Goal: Communication & Community: Answer question/provide support

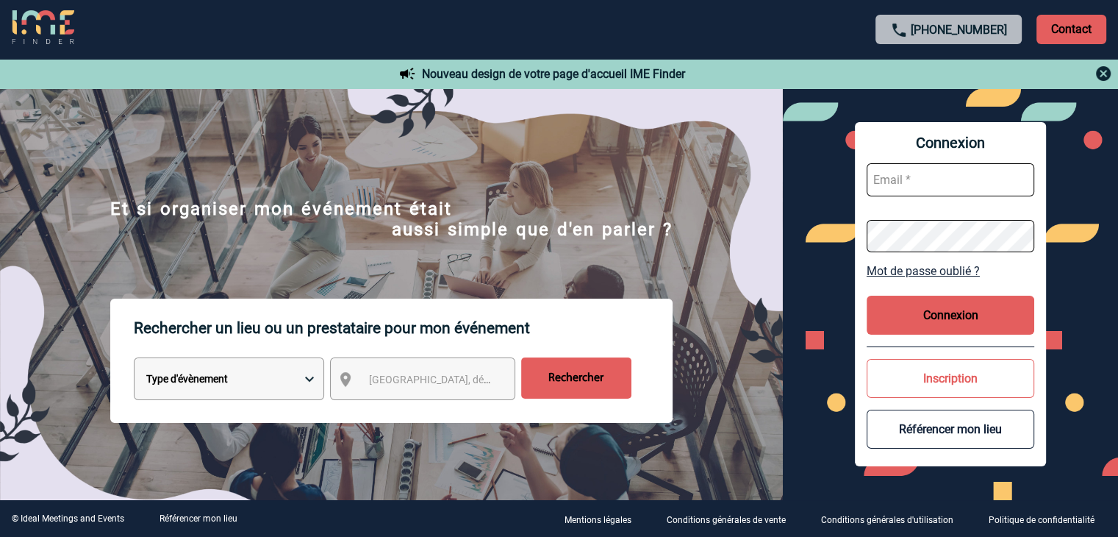
type input "mthevenin@ime-groupe.com"
click at [959, 313] on button "Connexion" at bounding box center [951, 315] width 168 height 39
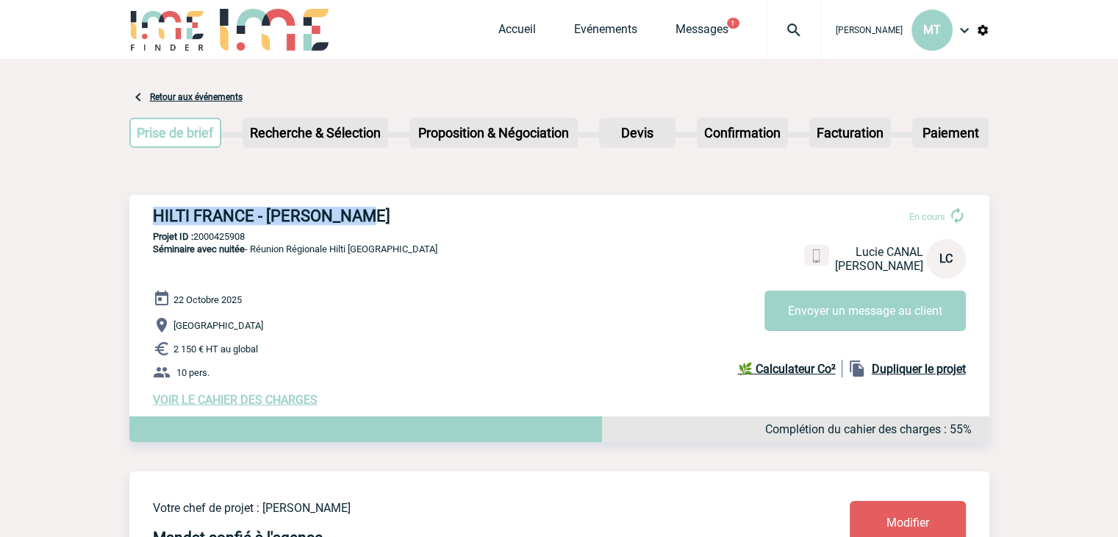
drag, startPoint x: 365, startPoint y: 224, endPoint x: 131, endPoint y: 220, distance: 234.6
click at [131, 220] on div "HILTI FRANCE - Lucie CANAL En cours Lucie CANAL HILTI FRANCE LC Envoyer un mess…" at bounding box center [559, 307] width 860 height 224
copy h3 "HILTI FRANCE - Lucie CANAL"
click at [271, 234] on p "Projet ID : 2000425908" at bounding box center [559, 236] width 860 height 11
drag, startPoint x: 253, startPoint y: 234, endPoint x: 196, endPoint y: 235, distance: 56.6
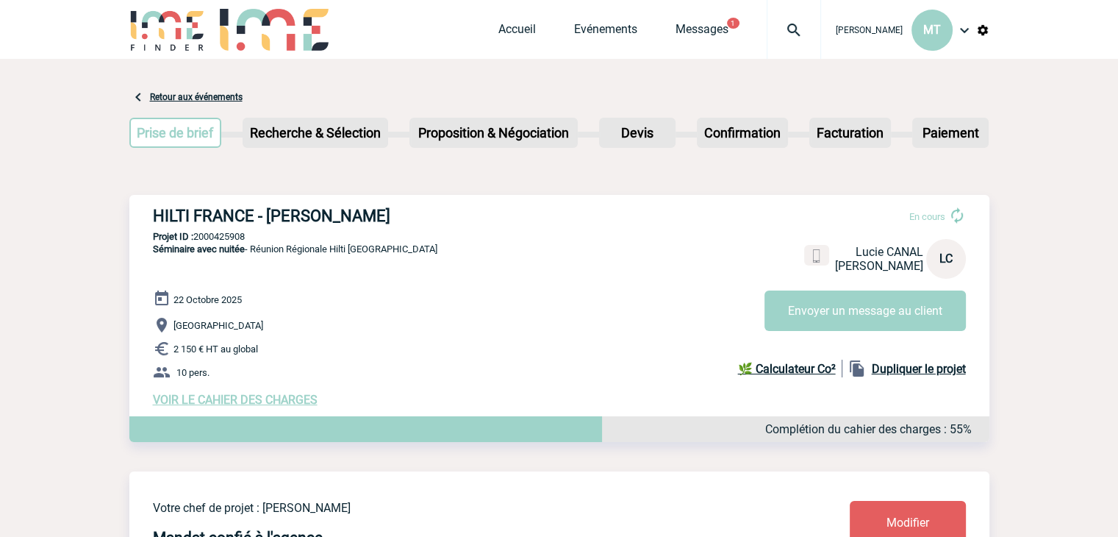
click at [196, 235] on p "Projet ID : 2000425908" at bounding box center [559, 236] width 860 height 11
copy p "2000425908"
click at [530, 161] on div "Prise de brief Etape suivante Recherche & Sélection Etape suivante Devis" at bounding box center [559, 136] width 860 height 60
drag, startPoint x: 105, startPoint y: 158, endPoint x: 93, endPoint y: 168, distance: 15.7
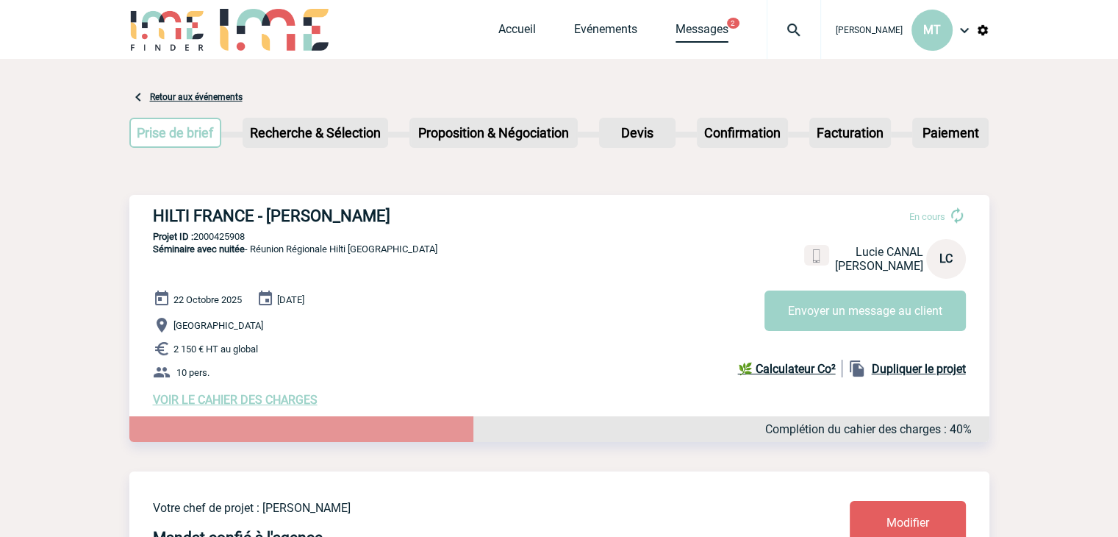
click at [682, 35] on link "Messages" at bounding box center [702, 32] width 53 height 21
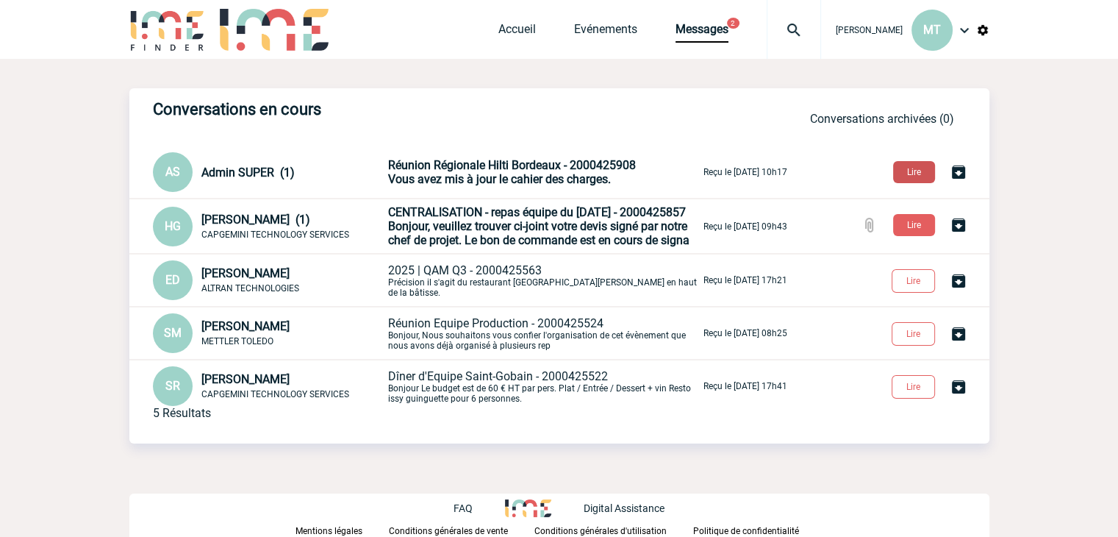
click at [908, 174] on button "Lire" at bounding box center [914, 172] width 42 height 22
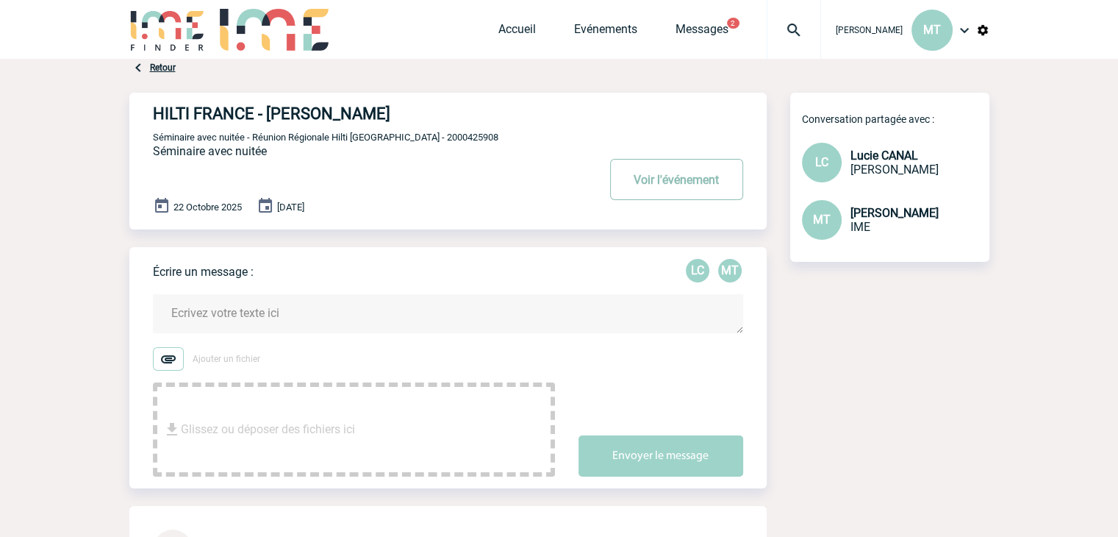
click at [653, 187] on button "Voir l'événement" at bounding box center [676, 179] width 133 height 41
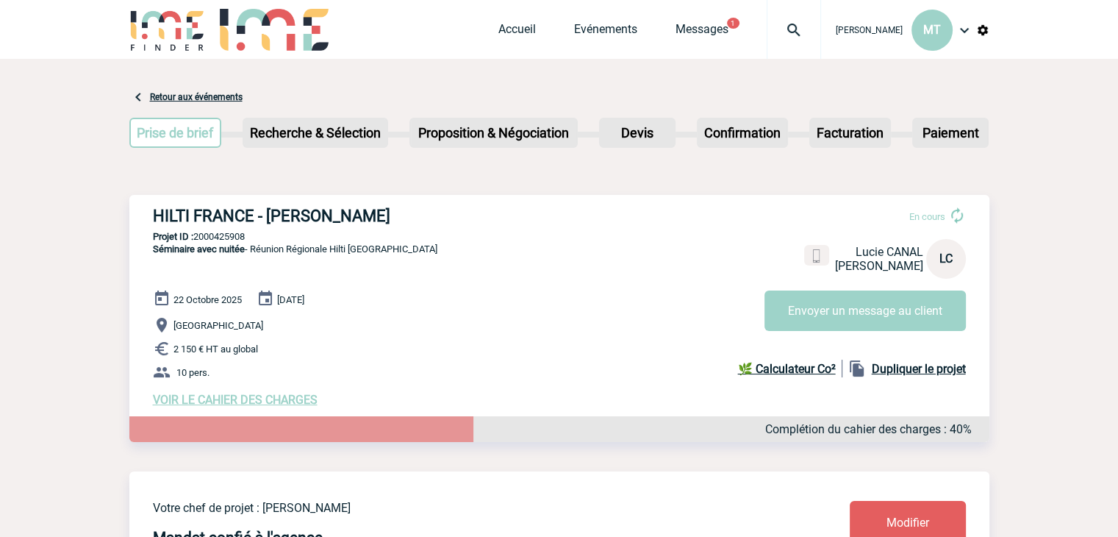
click at [728, 34] on span "Messages" at bounding box center [721, 29] width 91 height 14
click at [697, 27] on link "Messages" at bounding box center [702, 32] width 53 height 21
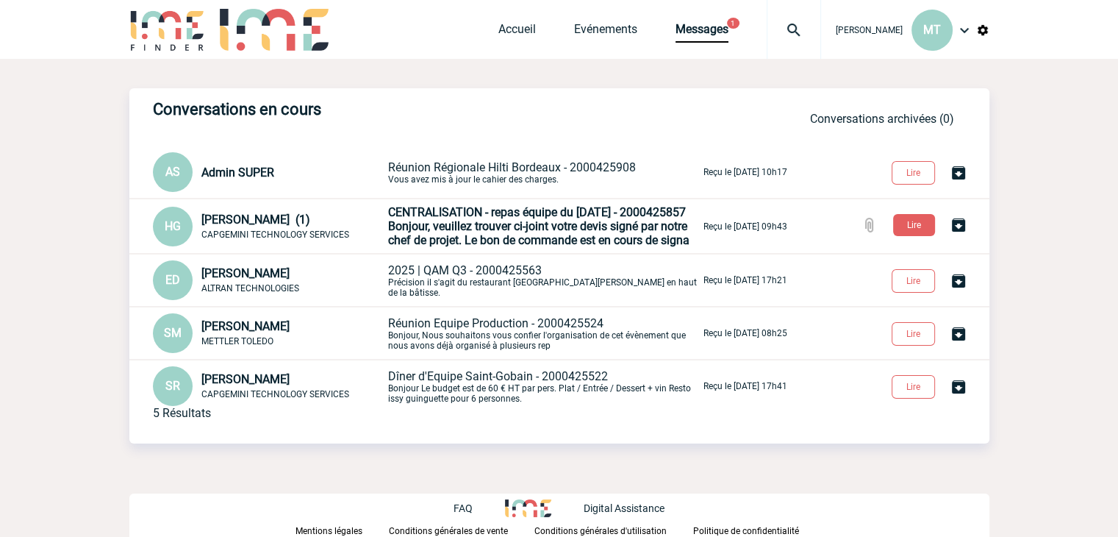
click at [430, 215] on span "CENTRALISATION - repas équipe du 01/10/25 - 2000425857" at bounding box center [537, 212] width 298 height 14
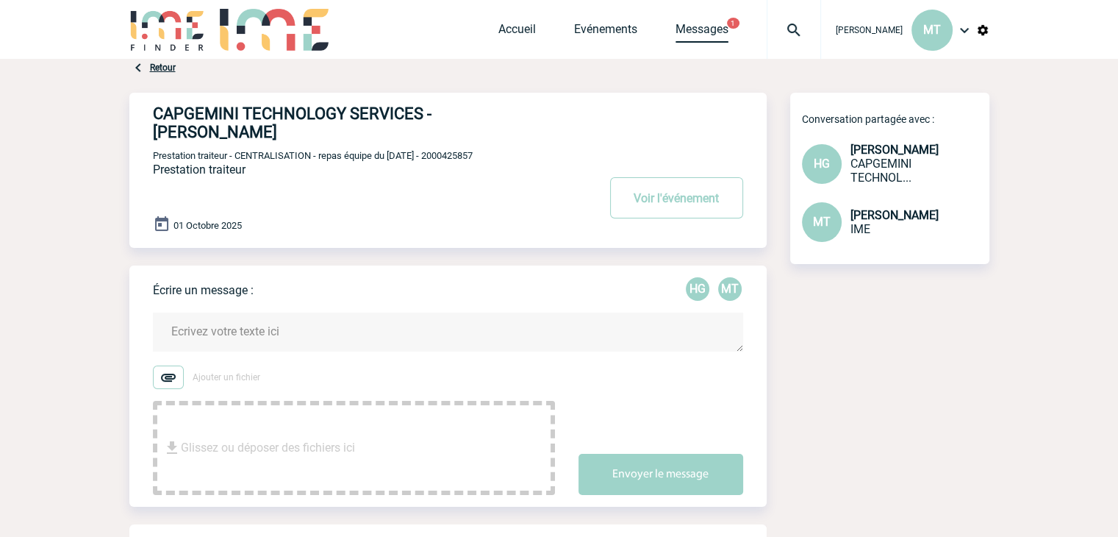
click at [706, 26] on link "Messages" at bounding box center [702, 32] width 53 height 21
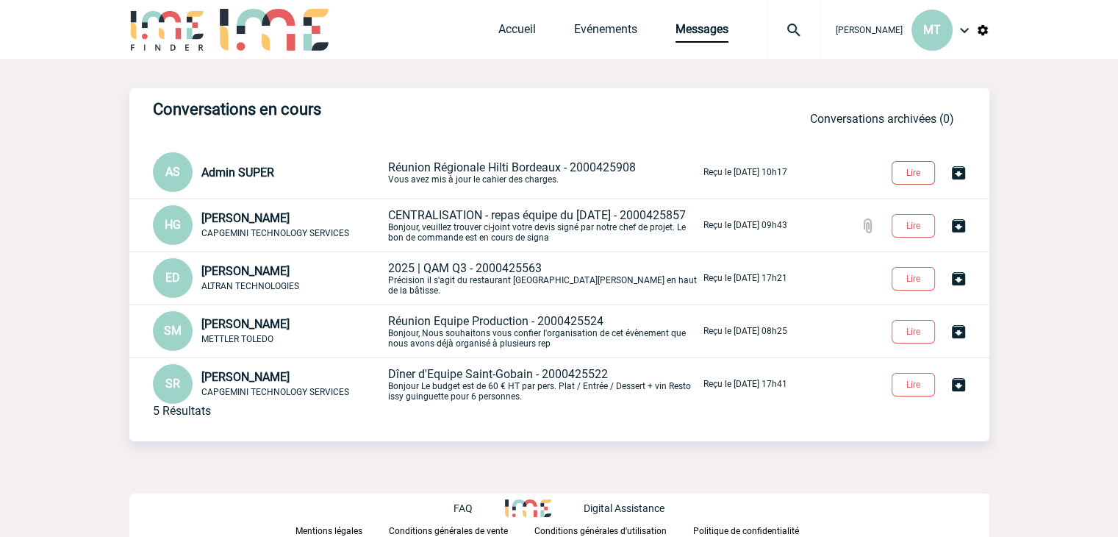
click at [909, 174] on button "Lire" at bounding box center [913, 173] width 43 height 24
